Goal: Transaction & Acquisition: Register for event/course

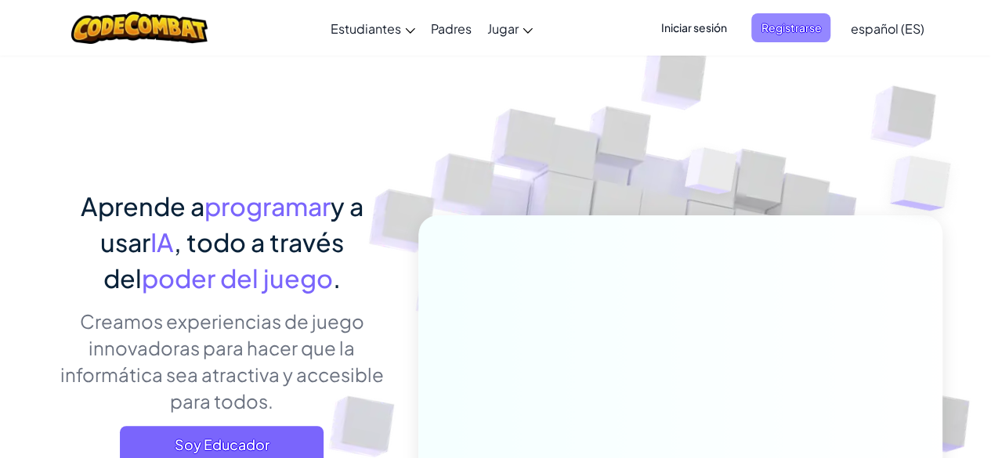
click at [786, 35] on span "Registrarse" at bounding box center [791, 27] width 79 height 29
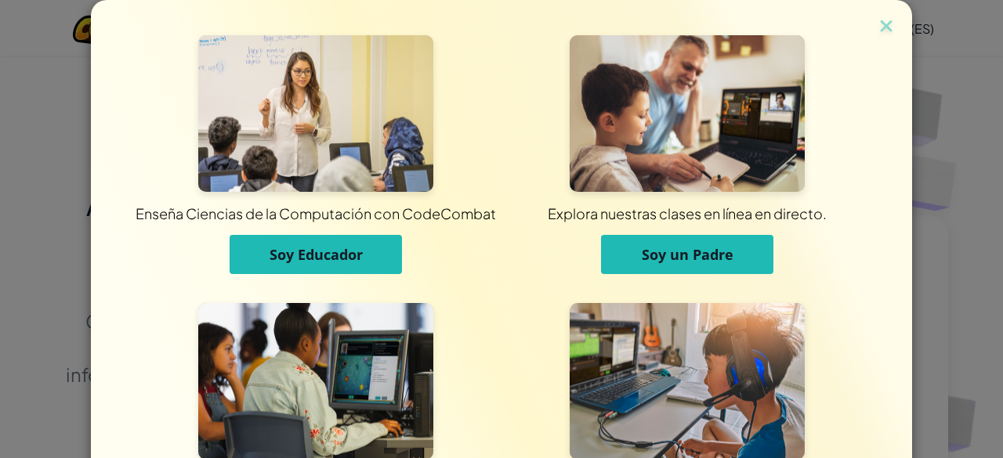
scroll to position [161, 0]
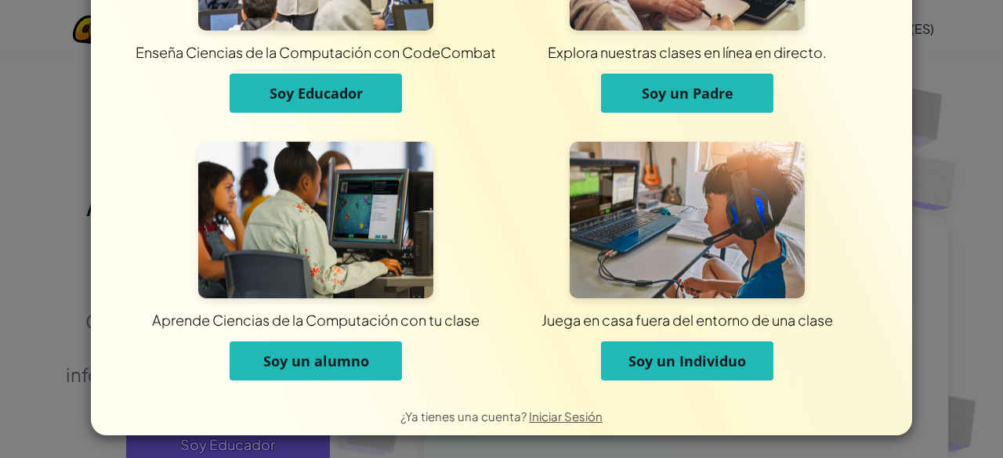
click at [371, 371] on button "Soy un alumno" at bounding box center [316, 361] width 172 height 39
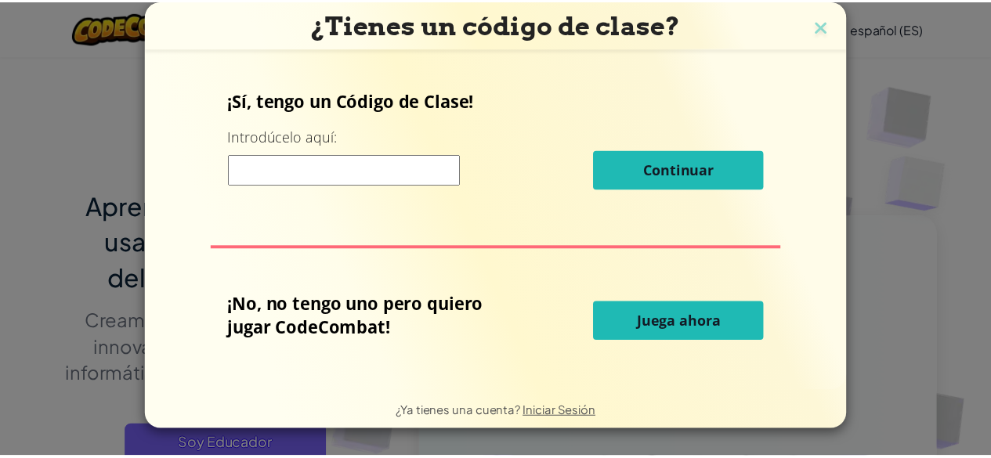
scroll to position [0, 0]
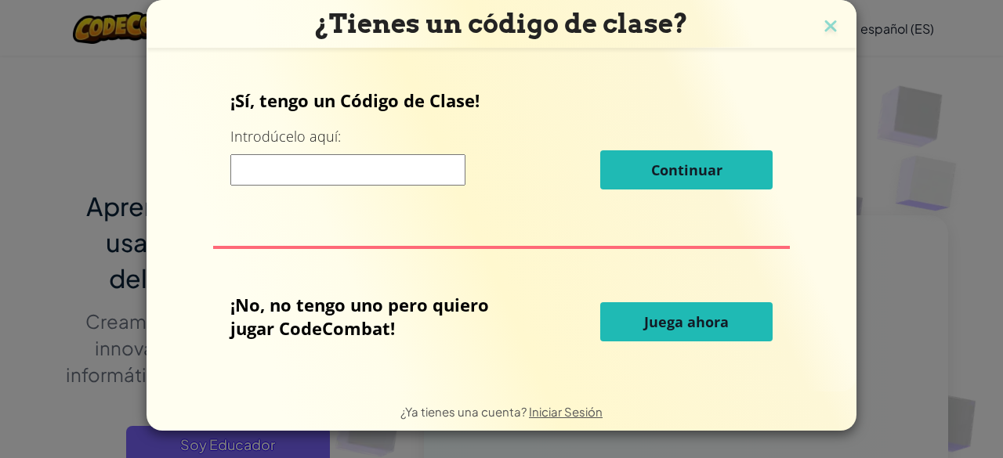
click at [370, 170] on input at bounding box center [347, 169] width 235 height 31
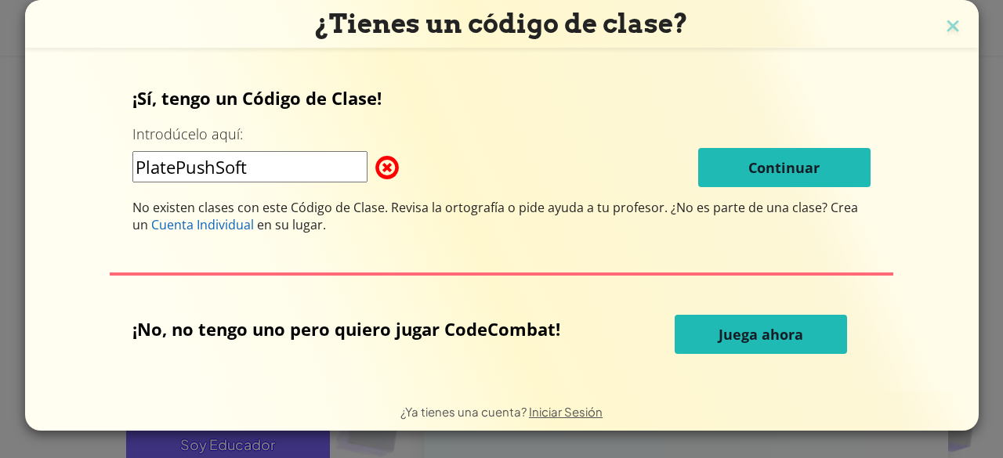
type input "PlatePushSoft"
click at [950, 34] on img at bounding box center [953, 28] width 20 height 24
